Goal: Transaction & Acquisition: Purchase product/service

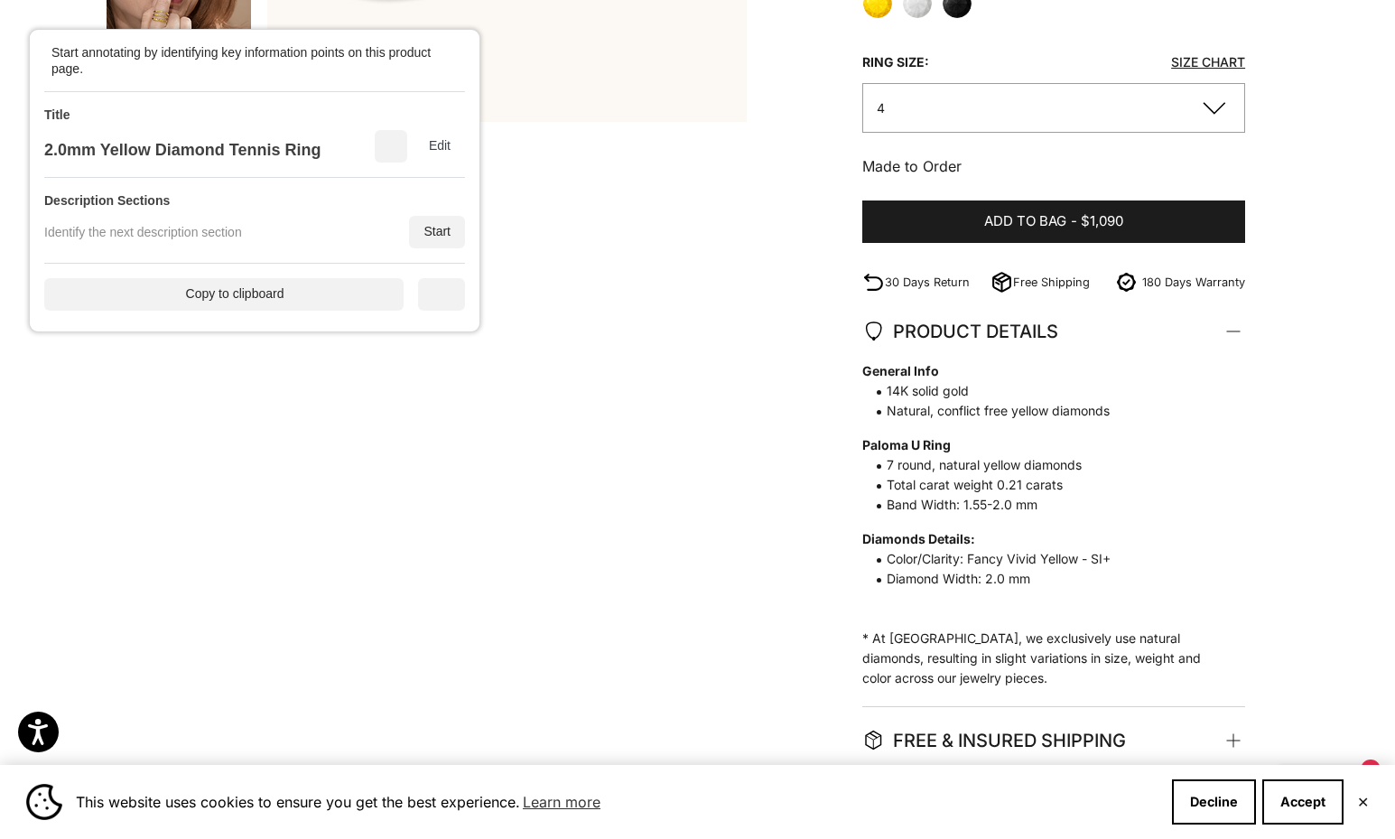
scroll to position [649, 0]
click at [1223, 109] on button "4" at bounding box center [1053, 109] width 383 height 50
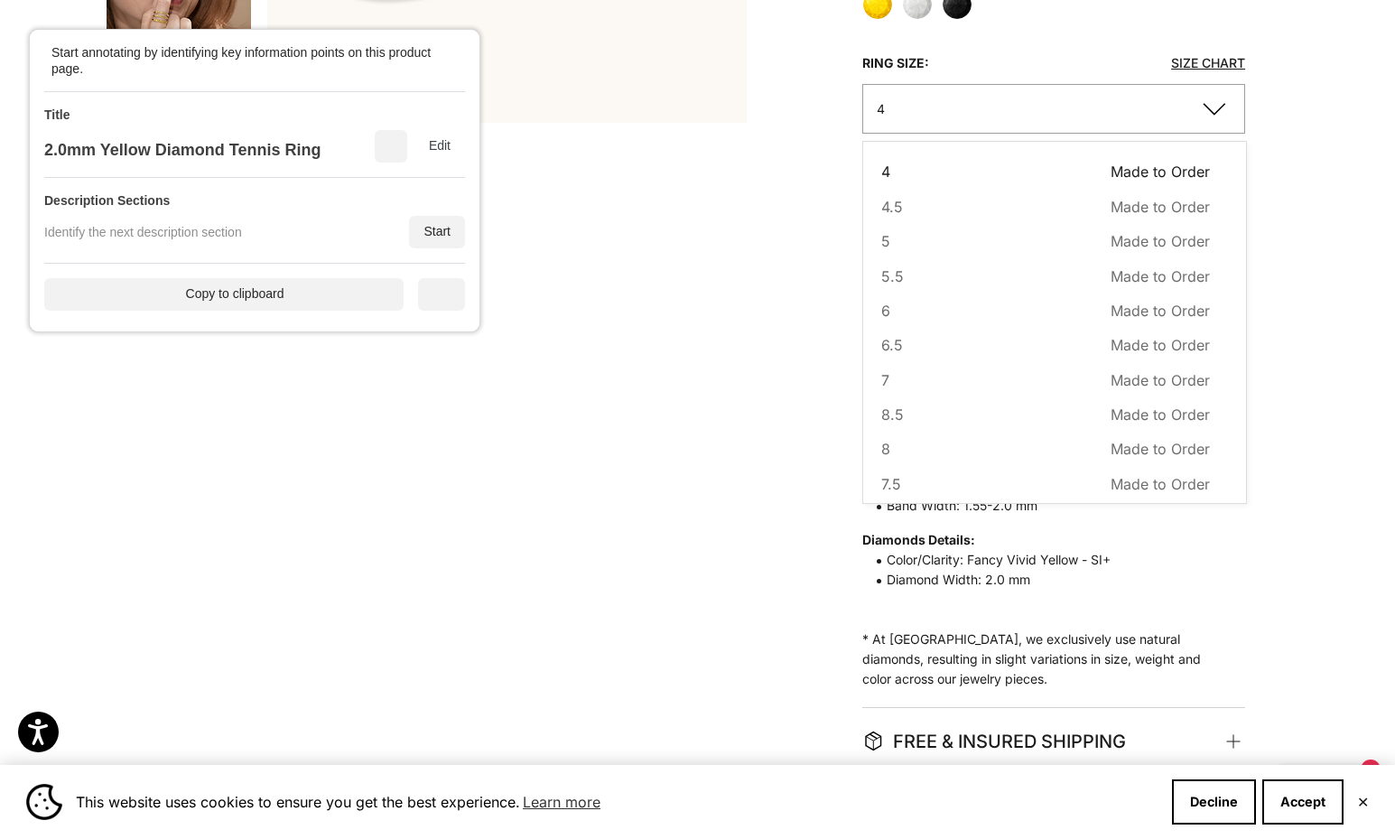
click at [1223, 109] on button "4" at bounding box center [1053, 109] width 383 height 50
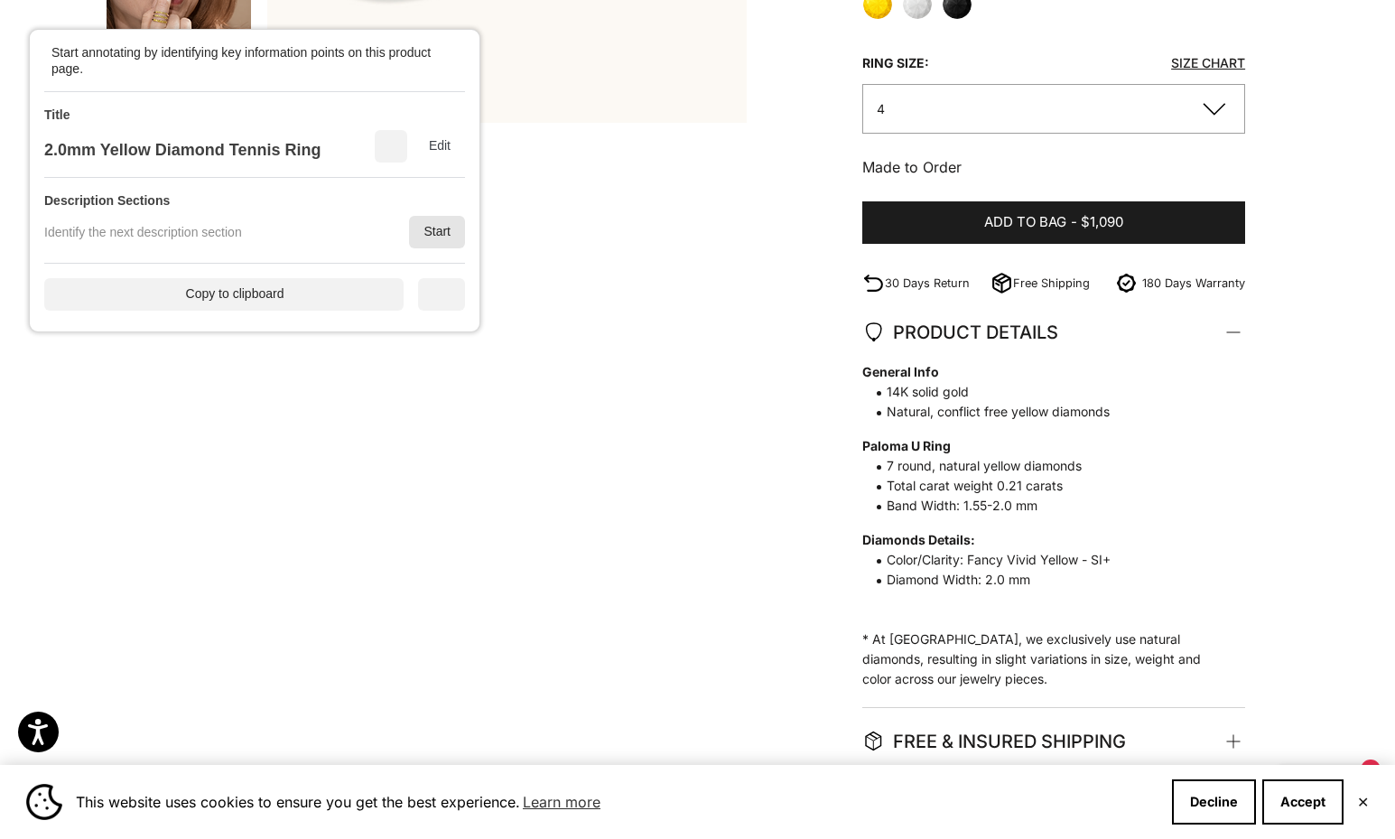
click at [439, 223] on div "Start" at bounding box center [437, 232] width 56 height 33
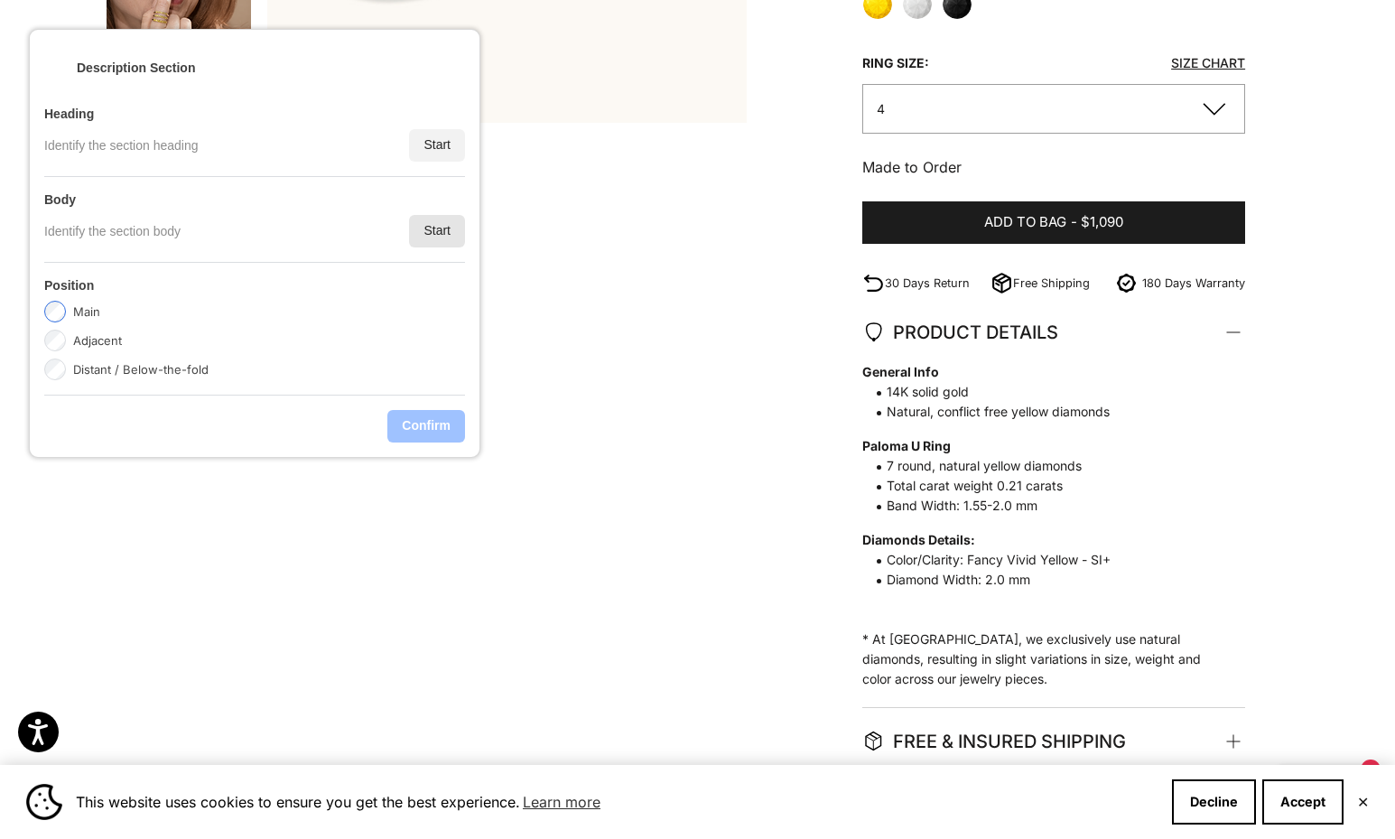
click at [426, 228] on div "Start" at bounding box center [437, 231] width 56 height 33
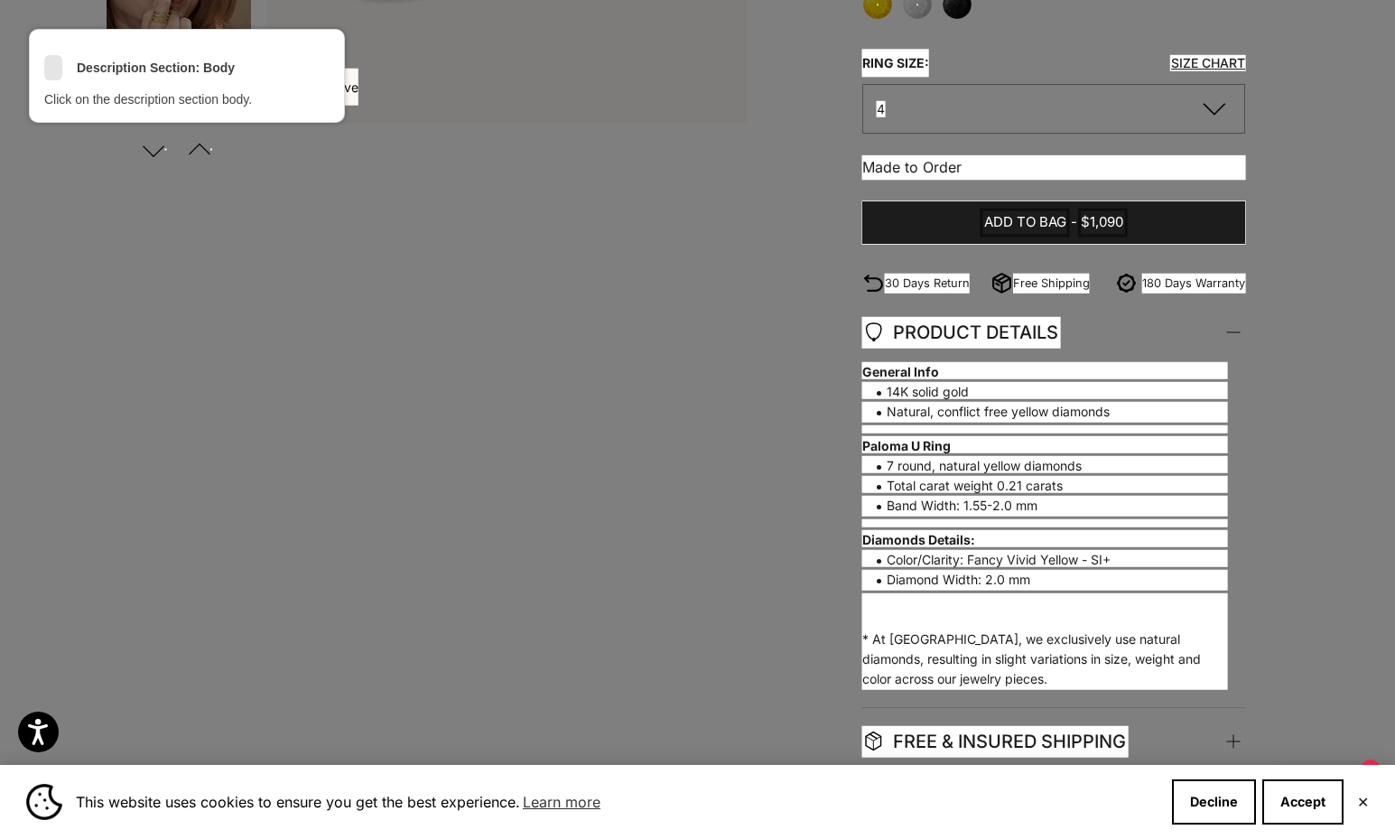
click at [50, 67] on div "<" at bounding box center [53, 70] width 18 height 18
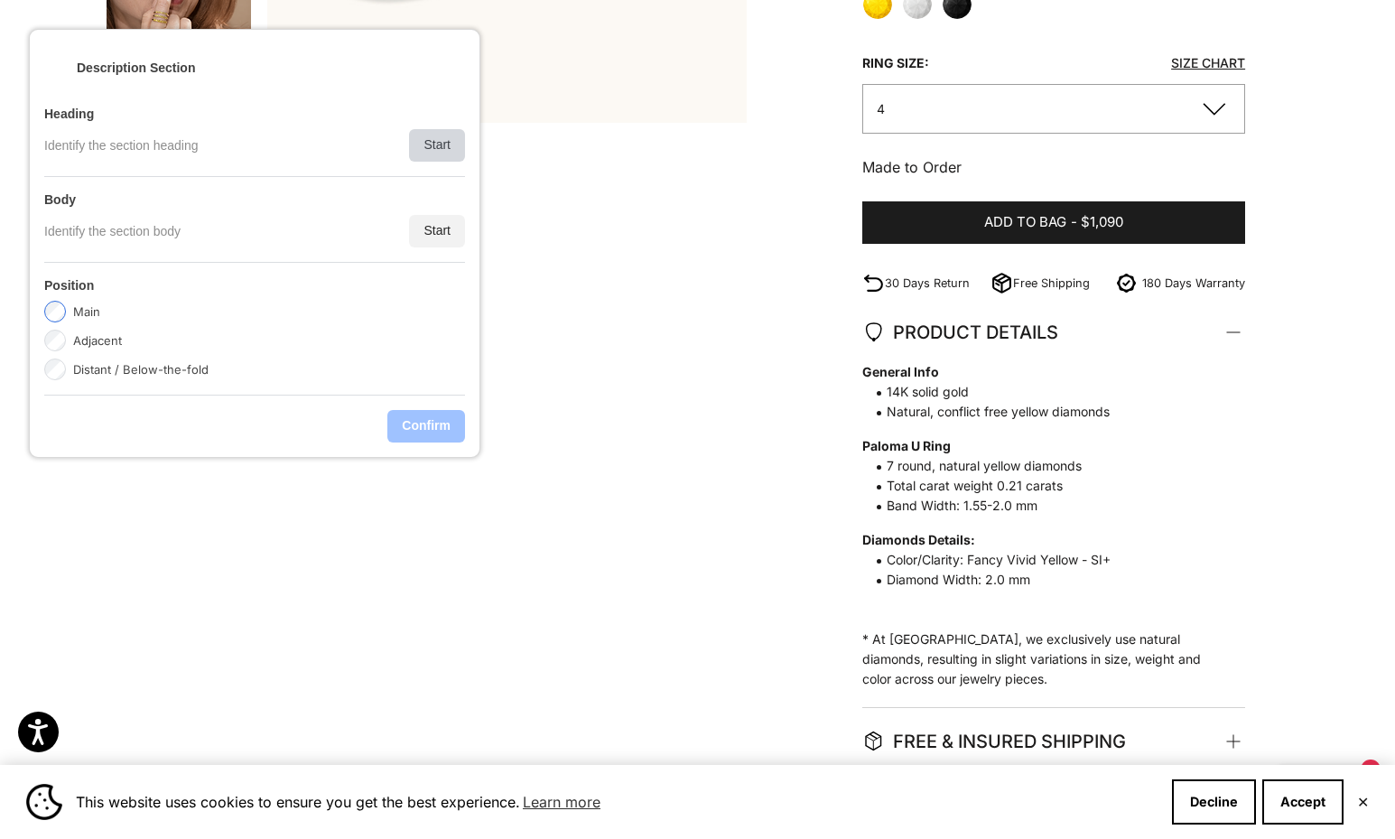
click at [424, 144] on div "Start" at bounding box center [437, 145] width 56 height 33
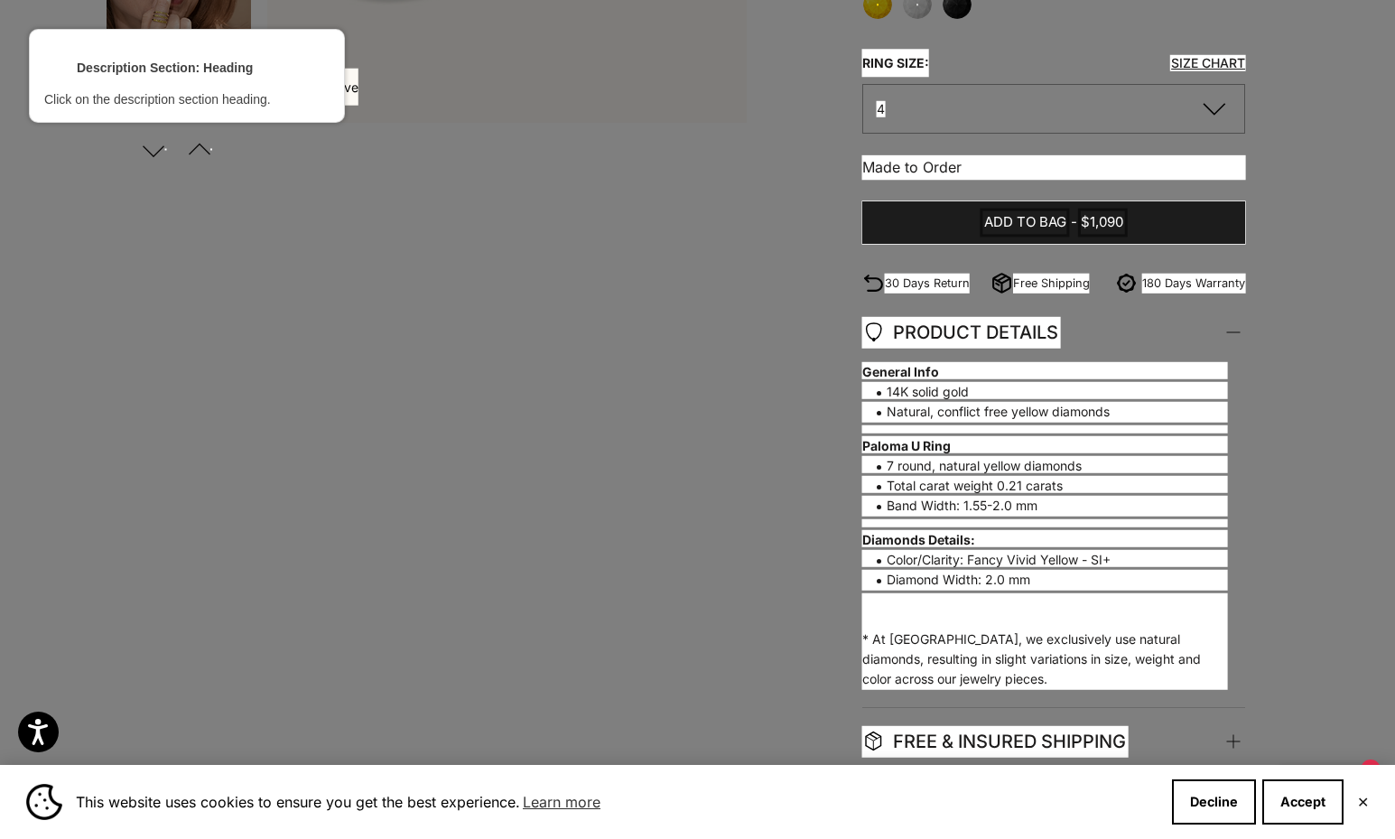
click at [994, 330] on div at bounding box center [961, 332] width 201 height 34
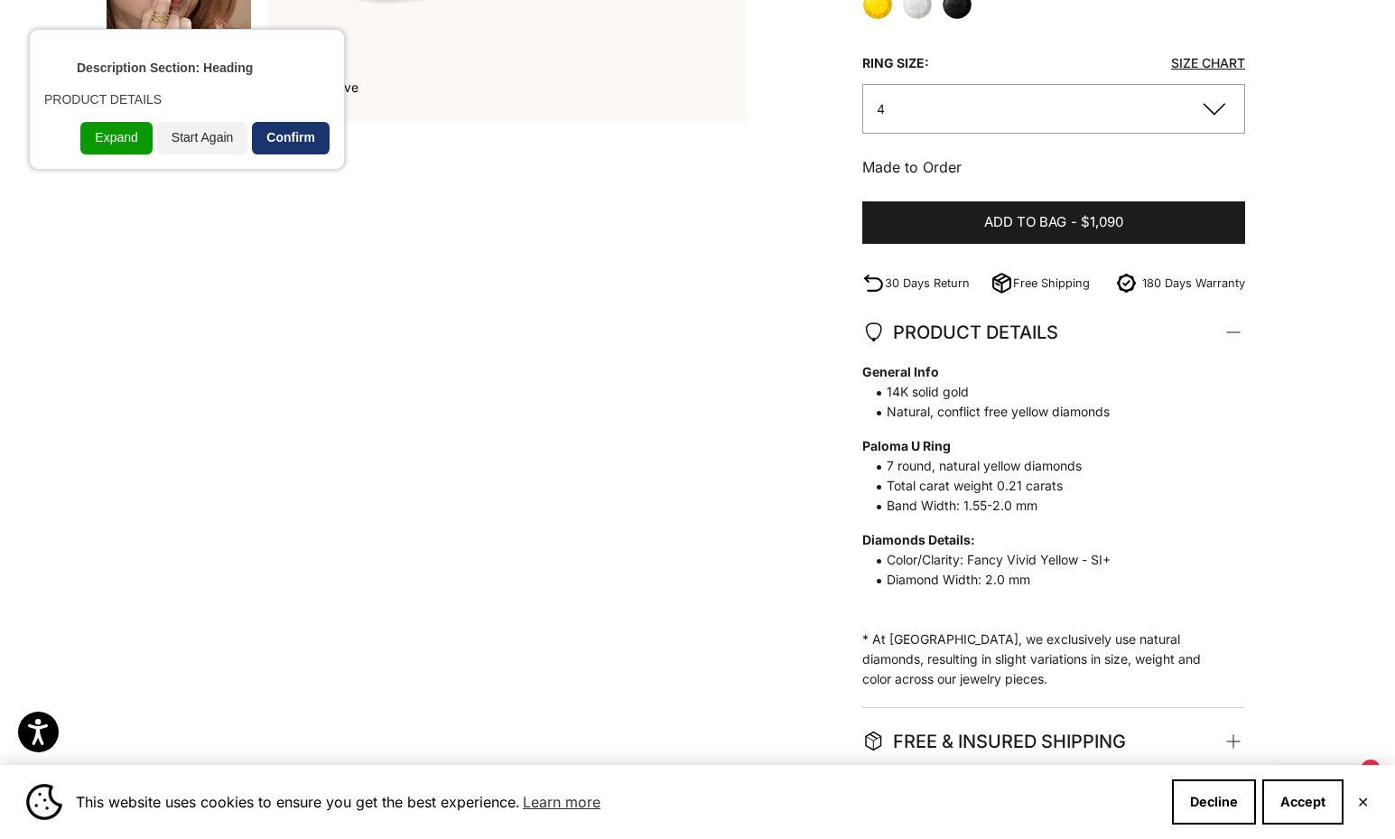
click at [314, 144] on div "Confirm" at bounding box center [291, 138] width 78 height 33
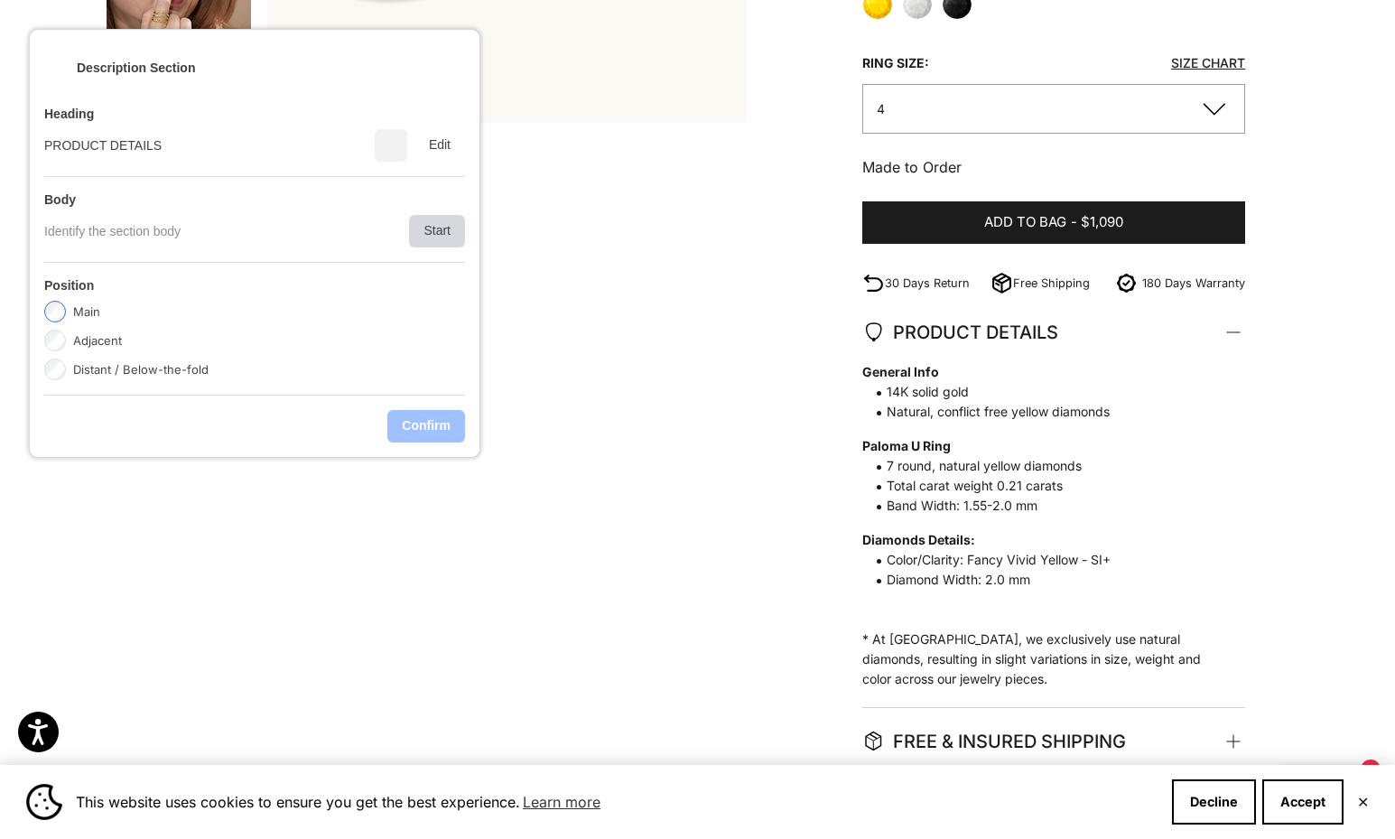
click at [442, 233] on div "Start" at bounding box center [437, 231] width 56 height 33
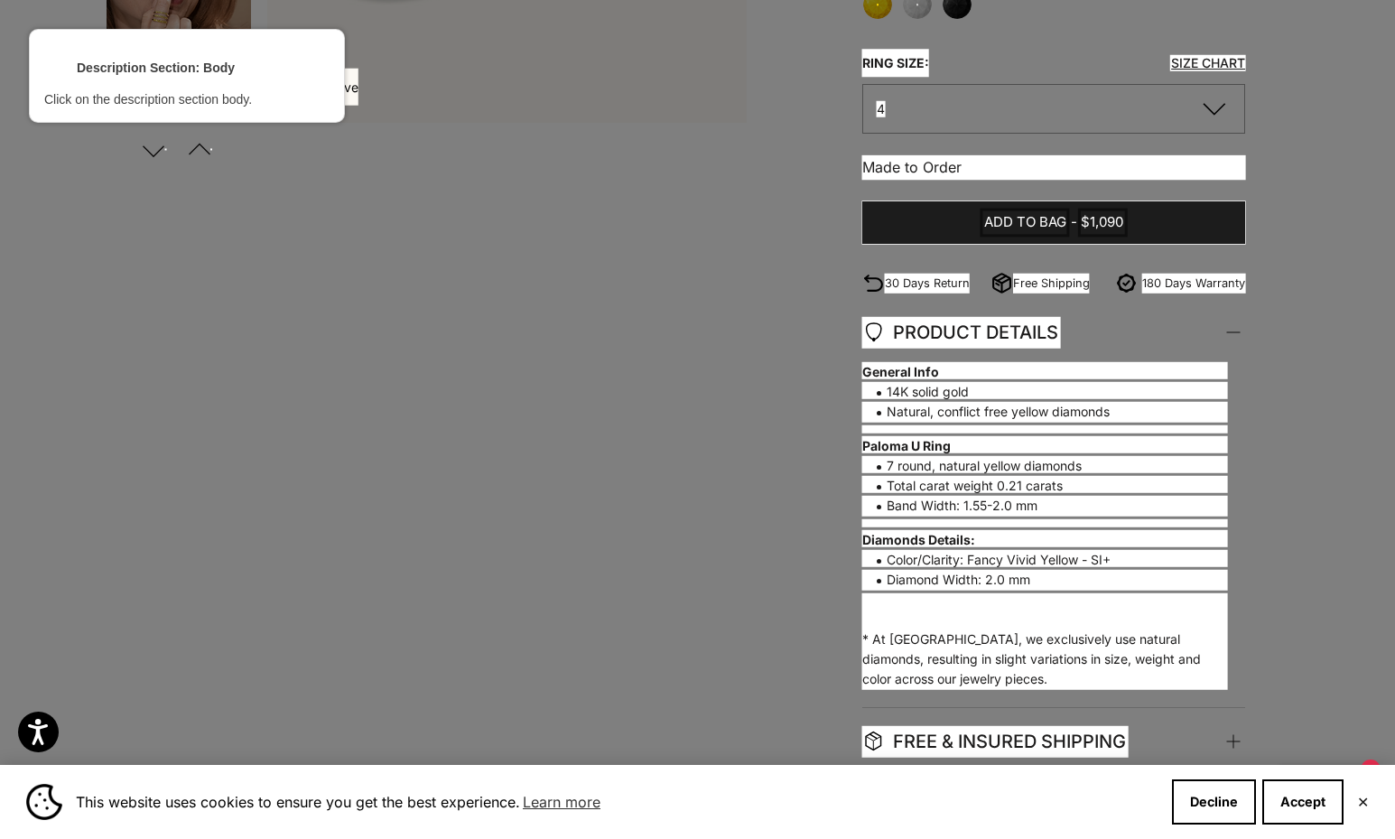
click at [927, 371] on div at bounding box center [1045, 371] width 368 height 23
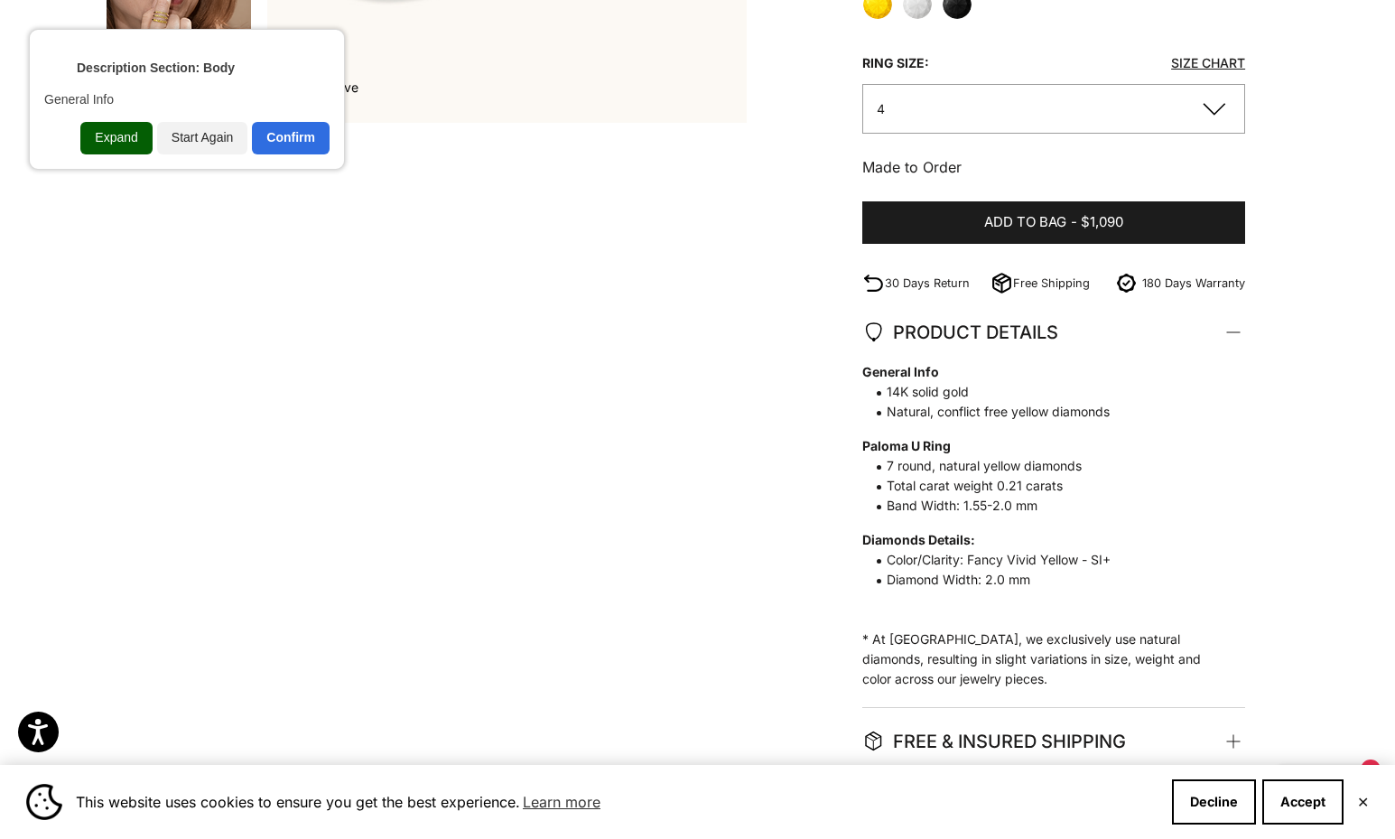
click at [130, 141] on div "Expand" at bounding box center [115, 138] width 71 height 33
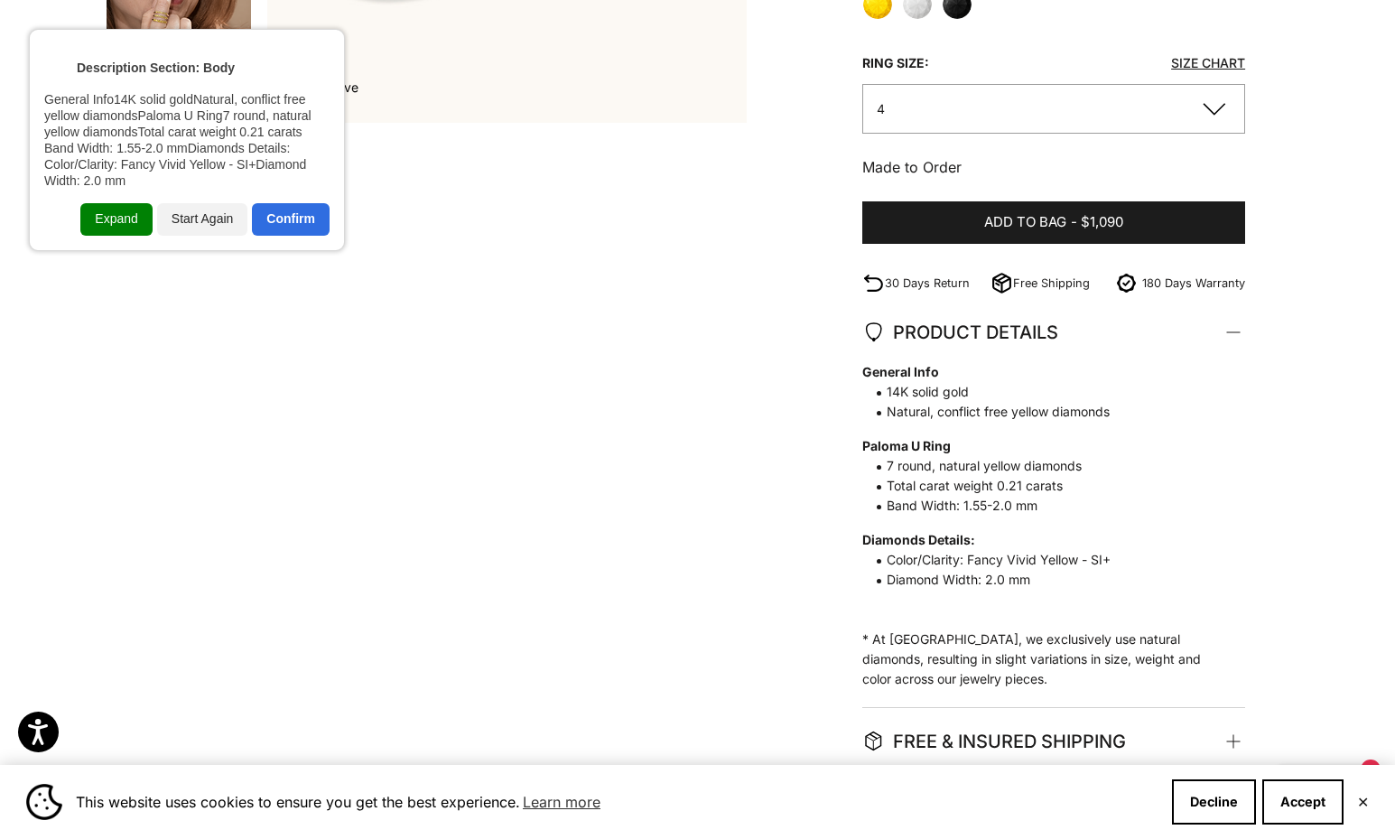
click at [111, 225] on div "Expand" at bounding box center [115, 219] width 71 height 33
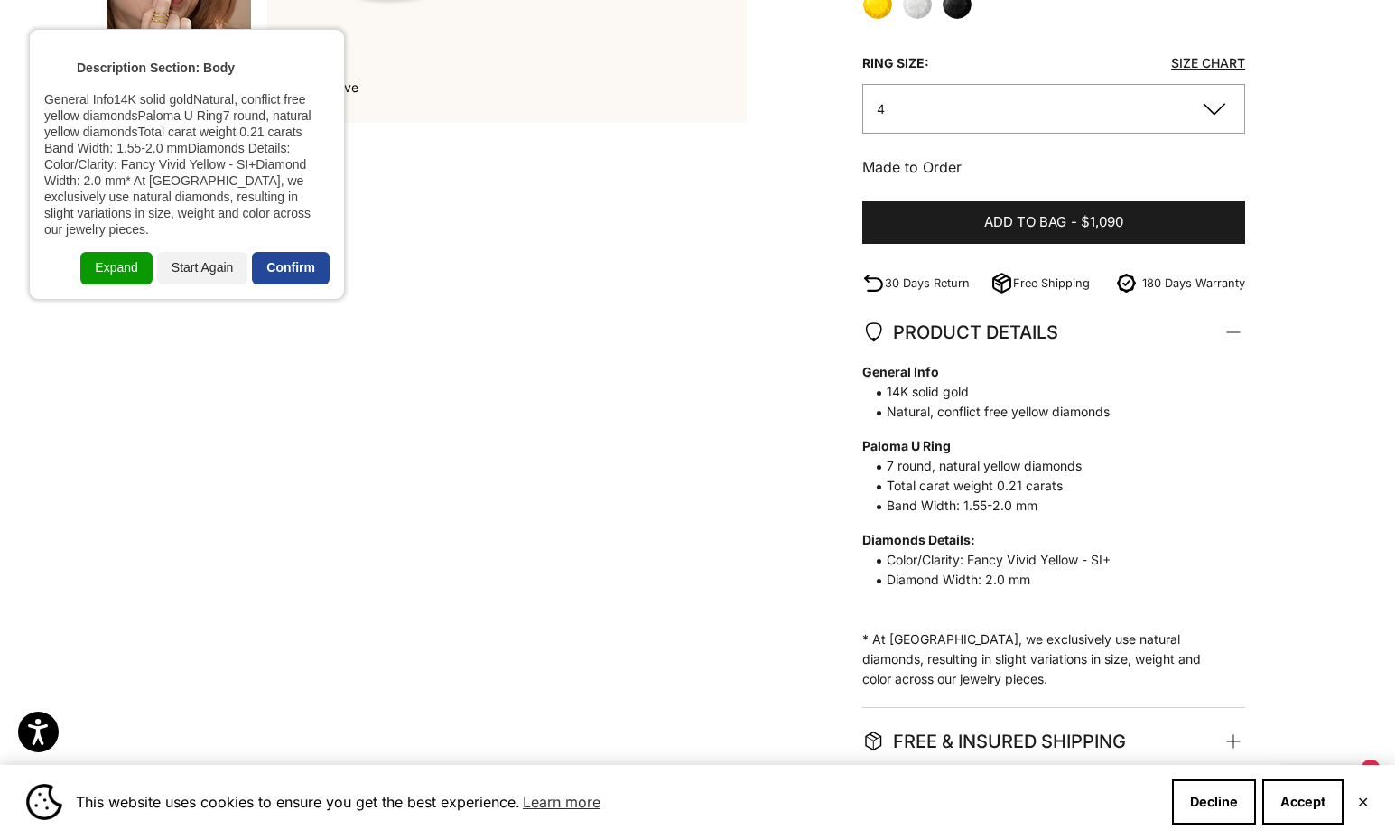
click at [304, 255] on div "Confirm" at bounding box center [291, 268] width 78 height 33
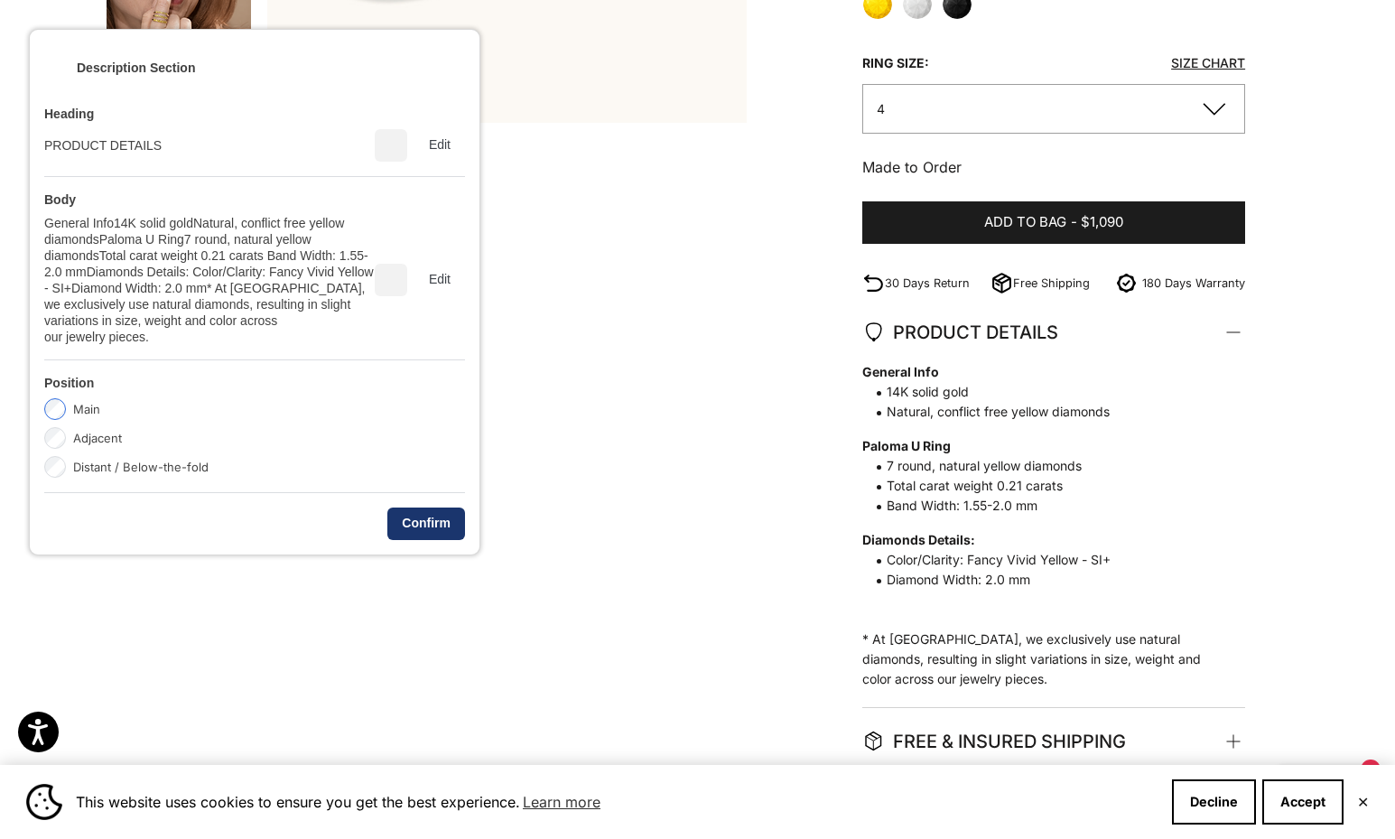
click at [429, 516] on div "Confirm" at bounding box center [426, 524] width 78 height 33
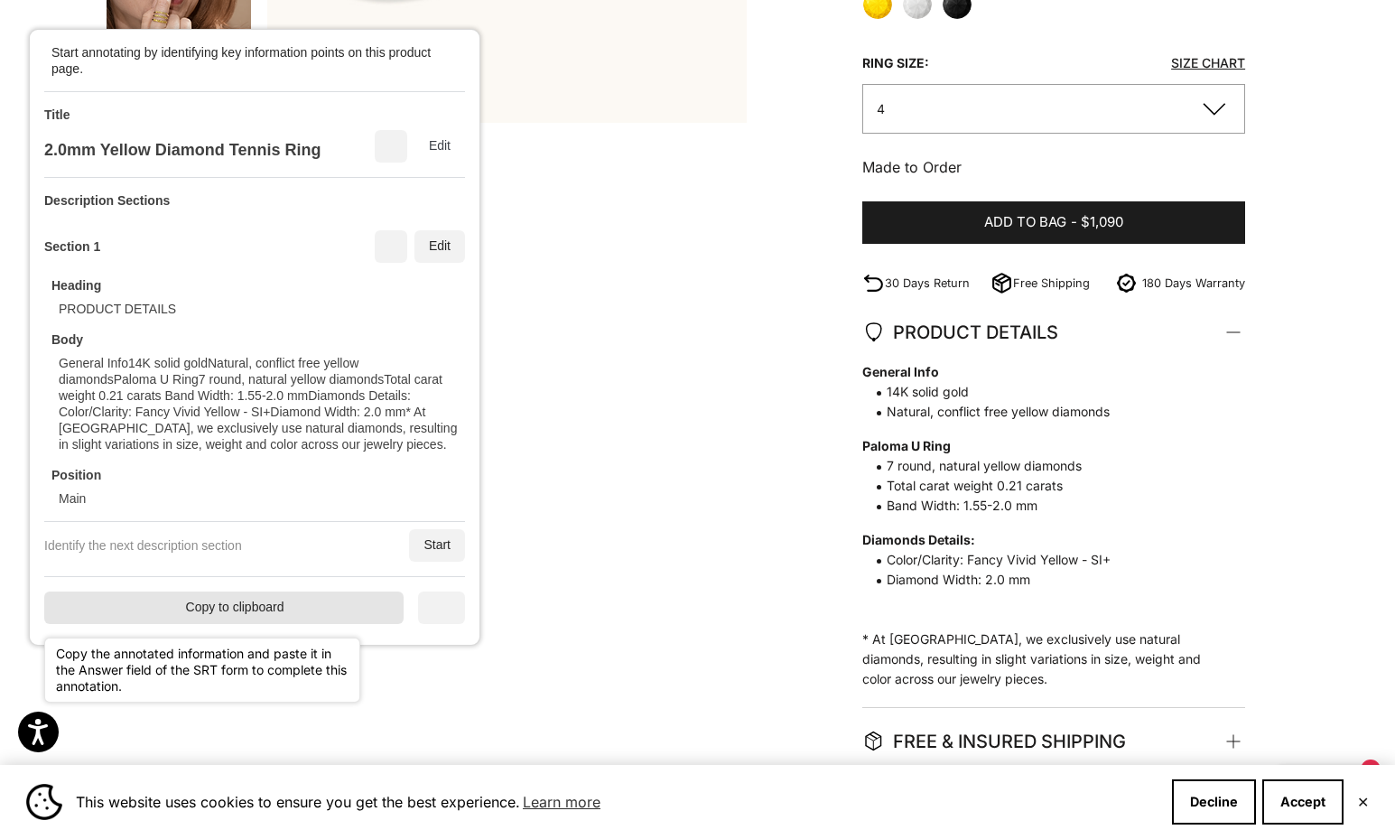
click at [295, 598] on div "Copy to clipboard" at bounding box center [223, 608] width 359 height 33
